Goal: Obtain resource: Download file/media

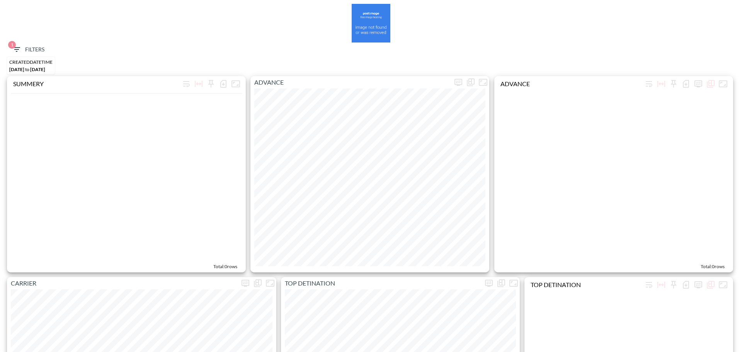
click at [30, 42] on div at bounding box center [371, 23] width 735 height 39
click at [36, 55] on button "1 Filters" at bounding box center [28, 50] width 39 height 14
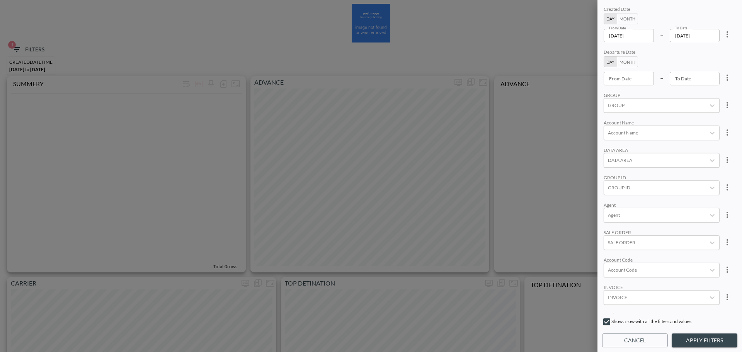
click at [733, 32] on button "more" at bounding box center [727, 34] width 15 height 15
click at [711, 52] on li "Clear" at bounding box center [699, 52] width 70 height 14
click at [643, 41] on input "From Date" at bounding box center [629, 35] width 50 height 13
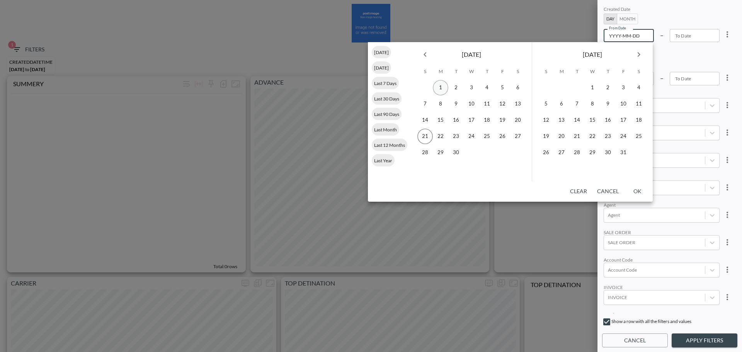
click at [441, 88] on button "1" at bounding box center [440, 87] width 15 height 15
type input "[DATE]"
click at [516, 118] on button "20" at bounding box center [517, 119] width 15 height 15
type input "[DATE]"
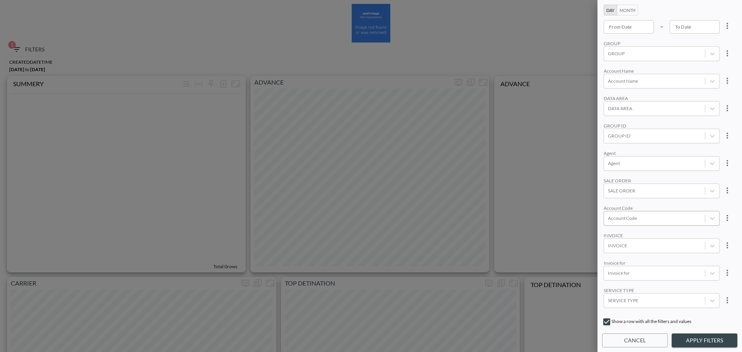
scroll to position [77, 0]
click at [623, 112] on div at bounding box center [654, 110] width 93 height 7
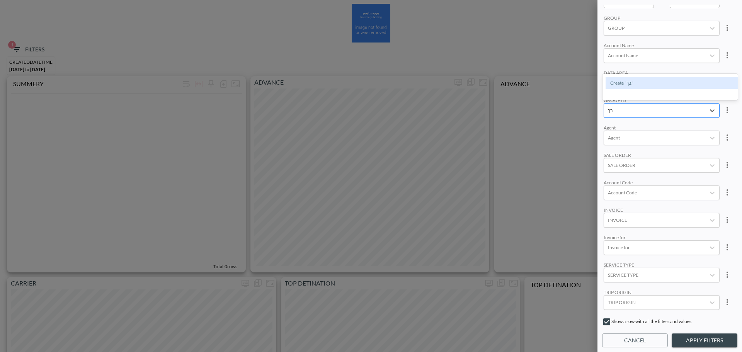
type input "ב"
click at [614, 111] on input "בךםוג" at bounding box center [614, 110] width 12 height 6
type input "ב"
click at [612, 70] on input "CLOUDINARY" at bounding box center [610, 72] width 16 height 16
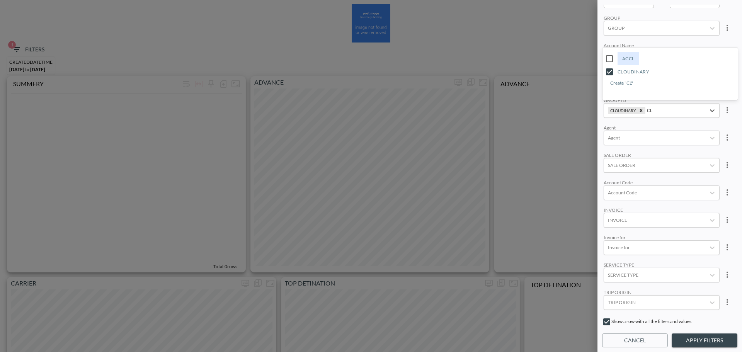
type input "CL"
click at [667, 45] on div "Account Name" at bounding box center [662, 46] width 116 height 6
click at [703, 336] on button "Apply Filters" at bounding box center [705, 341] width 66 height 14
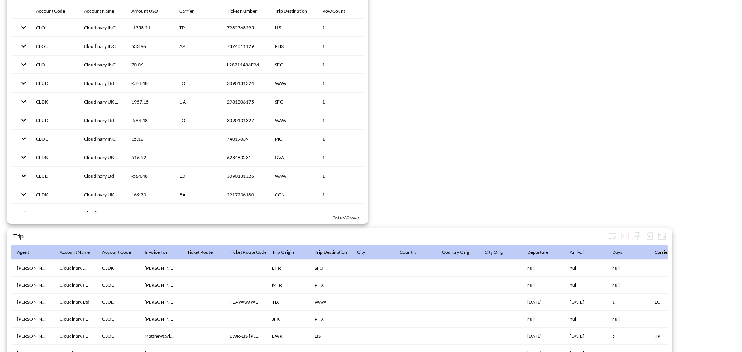
scroll to position [1195, 0]
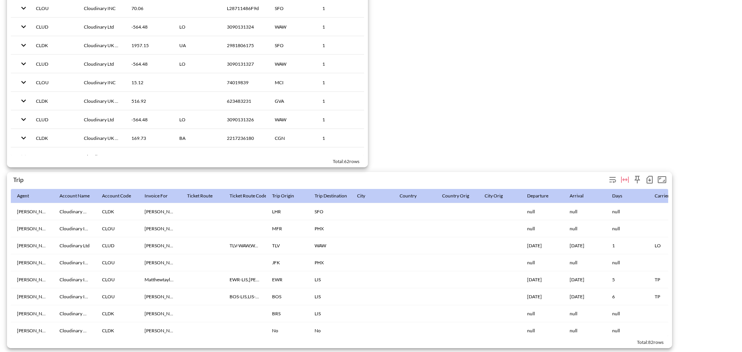
click at [648, 175] on icon "button" at bounding box center [649, 179] width 9 height 9
click at [624, 193] on li "Download CSV ( 82 Rows )" at bounding box center [610, 192] width 91 height 14
